Goal: Task Accomplishment & Management: Manage account settings

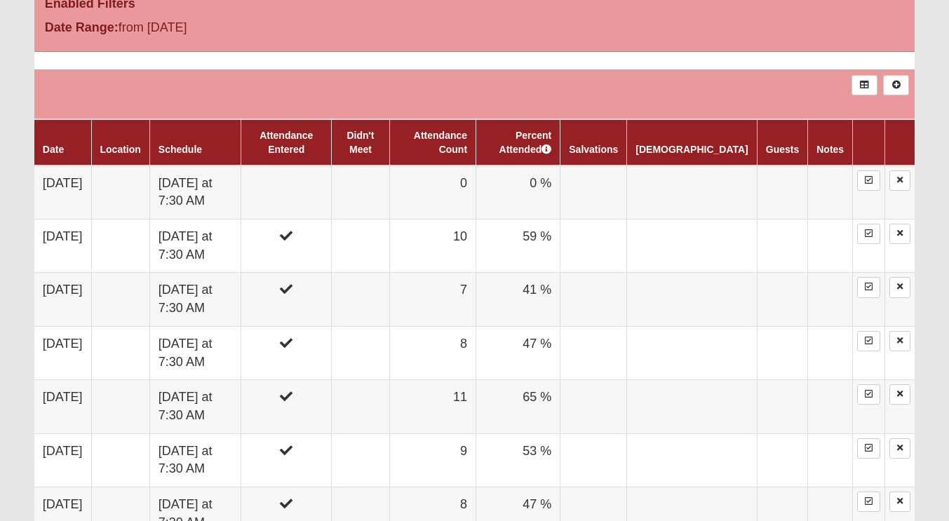
scroll to position [842, 0]
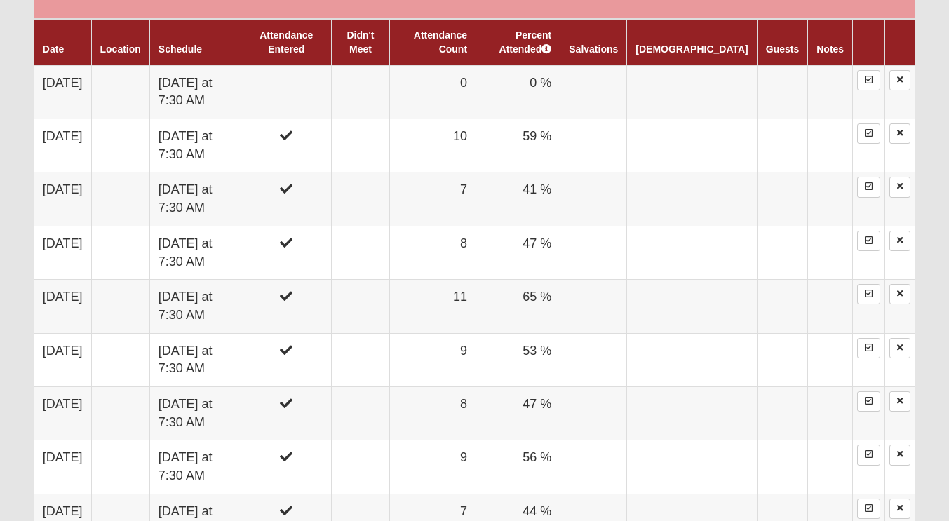
click at [241, 104] on td "[DATE] at 7:30 AM" at bounding box center [194, 92] width 91 height 54
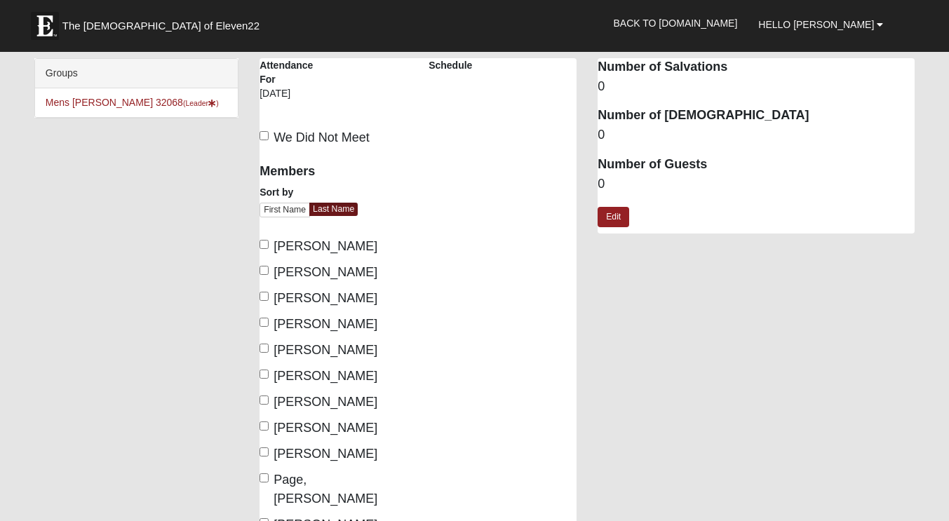
click at [303, 244] on span "Banks, Steve" at bounding box center [326, 246] width 104 height 14
click at [269, 244] on input "Banks, Steve" at bounding box center [263, 244] width 9 height 9
checkbox input "true"
click at [271, 370] on label "Edwards, Scott" at bounding box center [318, 376] width 118 height 19
click at [269, 370] on input "Edwards, Scott" at bounding box center [263, 374] width 9 height 9
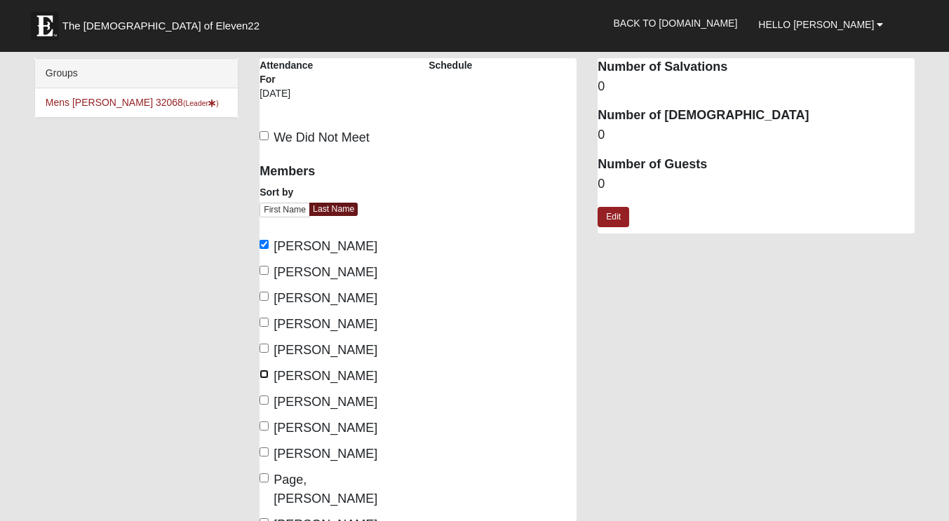
checkbox input "true"
click at [276, 401] on span "Lovelace, Thomas" at bounding box center [326, 402] width 104 height 14
click at [269, 401] on input "Lovelace, Thomas" at bounding box center [263, 400] width 9 height 9
checkbox input "true"
click at [280, 450] on span "Neely, Loren" at bounding box center [326, 454] width 104 height 14
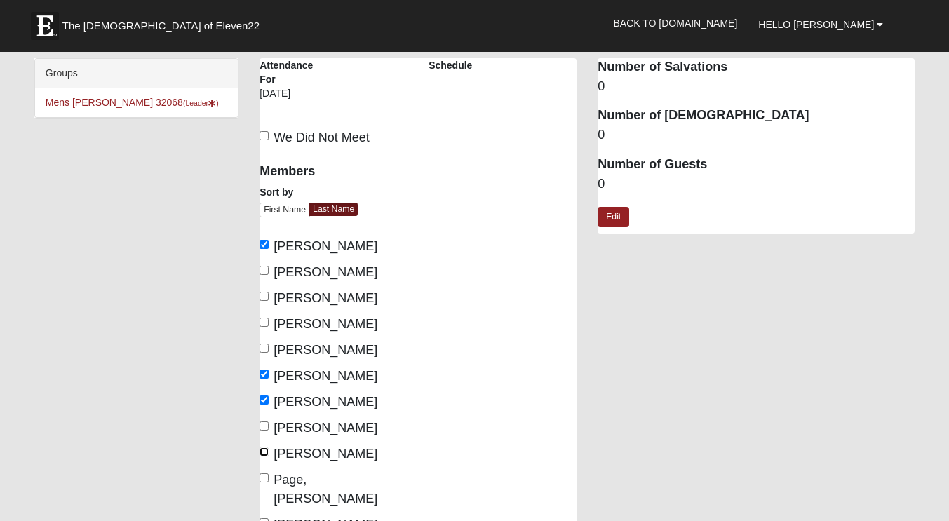
click at [269, 450] on input "Neely, Loren" at bounding box center [263, 451] width 9 height 9
checkbox input "true"
click at [283, 475] on span "Page, Carlton" at bounding box center [326, 489] width 104 height 33
click at [269, 475] on input "Page, Carlton" at bounding box center [263, 477] width 9 height 9
checkbox input "true"
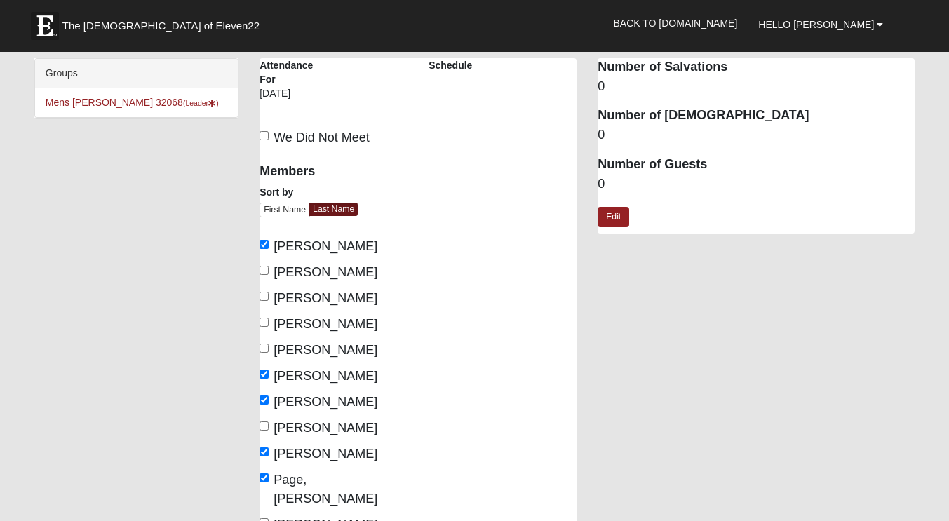
click at [285, 497] on div "Page Load Time: 0.24s ViewState Size: 14 KB HTML Size: 96 KB" at bounding box center [474, 508] width 949 height 25
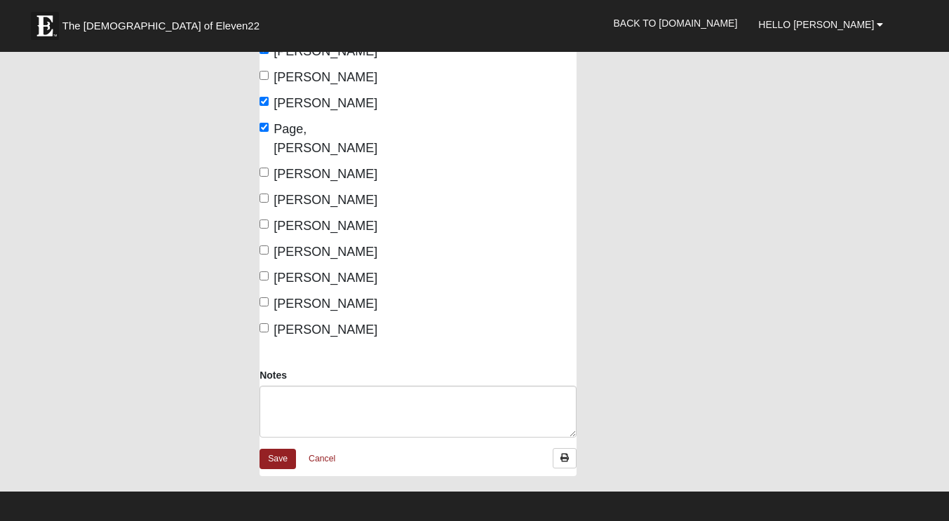
click at [300, 167] on span "Petros, Berekat" at bounding box center [326, 174] width 104 height 14
click at [269, 168] on input "Petros, Berekat" at bounding box center [263, 172] width 9 height 9
checkbox input "true"
click at [288, 167] on div "Members Sort by First Name Last Name Banks, Steve Brafford, Jeff Charles, Joe C…" at bounding box center [333, 72] width 148 height 536
click at [264, 194] on input "Potrawski, Dave" at bounding box center [263, 198] width 9 height 9
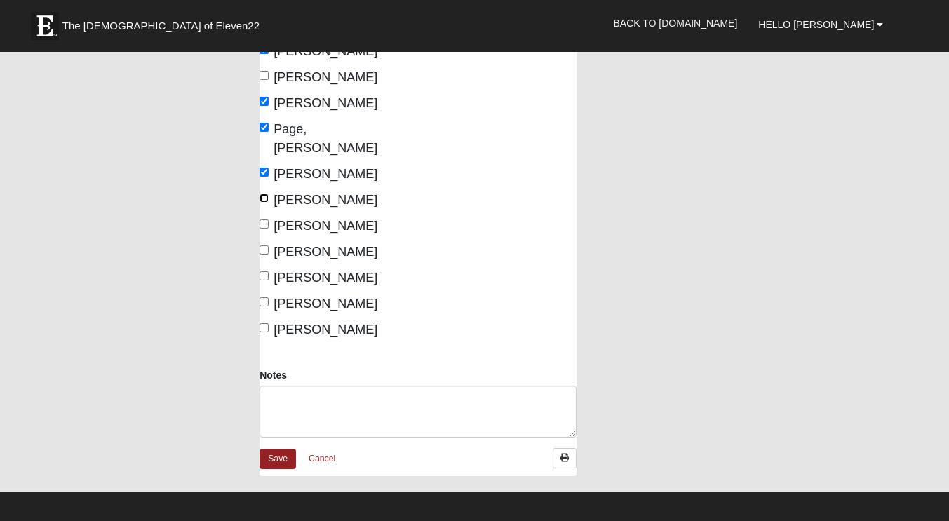
checkbox input "true"
click at [266, 220] on input "Serig, Mike" at bounding box center [263, 224] width 9 height 9
checkbox input "true"
click at [262, 271] on input "Tindell, Steven" at bounding box center [263, 275] width 9 height 9
checkbox input "true"
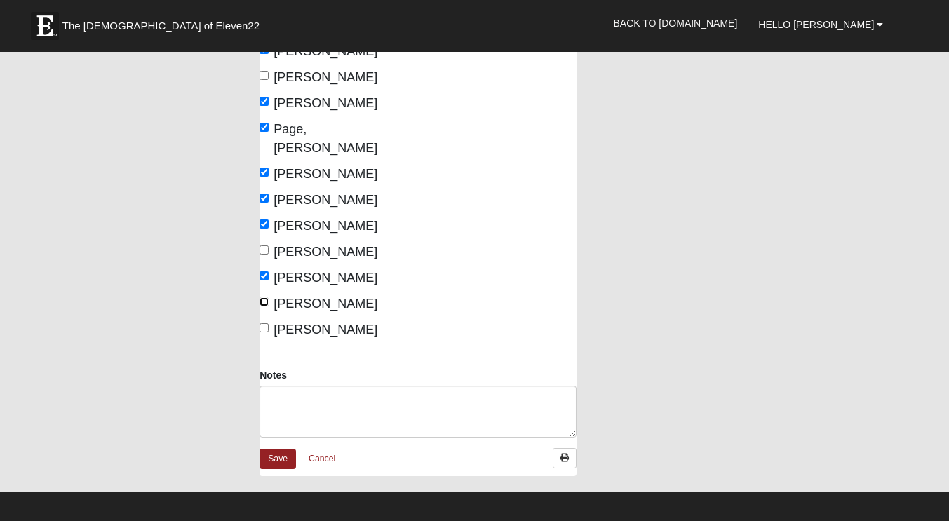
click at [265, 297] on input "Uhrig, Matthew" at bounding box center [263, 301] width 9 height 9
checkbox input "true"
click at [269, 320] on label "Yeomans, Cary" at bounding box center [318, 329] width 118 height 19
click at [269, 323] on input "Yeomans, Cary" at bounding box center [263, 327] width 9 height 9
checkbox input "true"
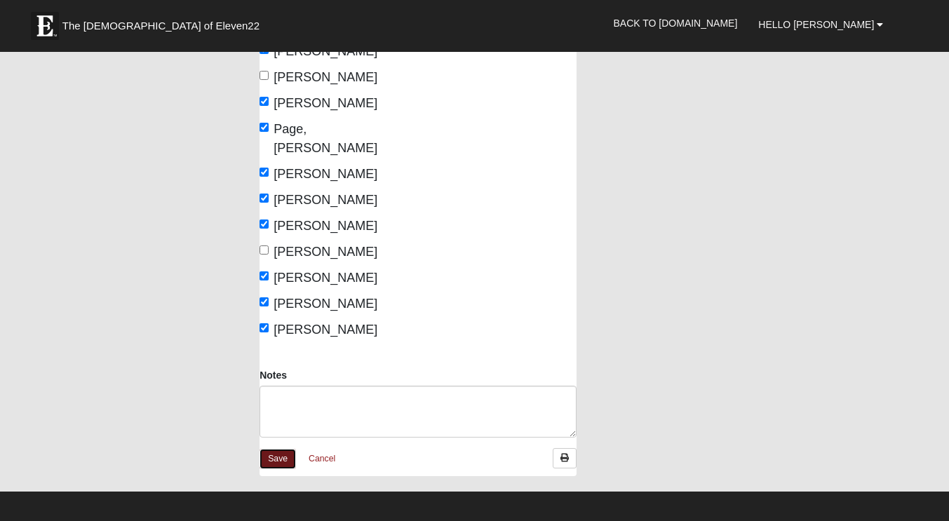
click at [271, 449] on link "Save" at bounding box center [277, 459] width 36 height 20
